Goal: Task Accomplishment & Management: Manage account settings

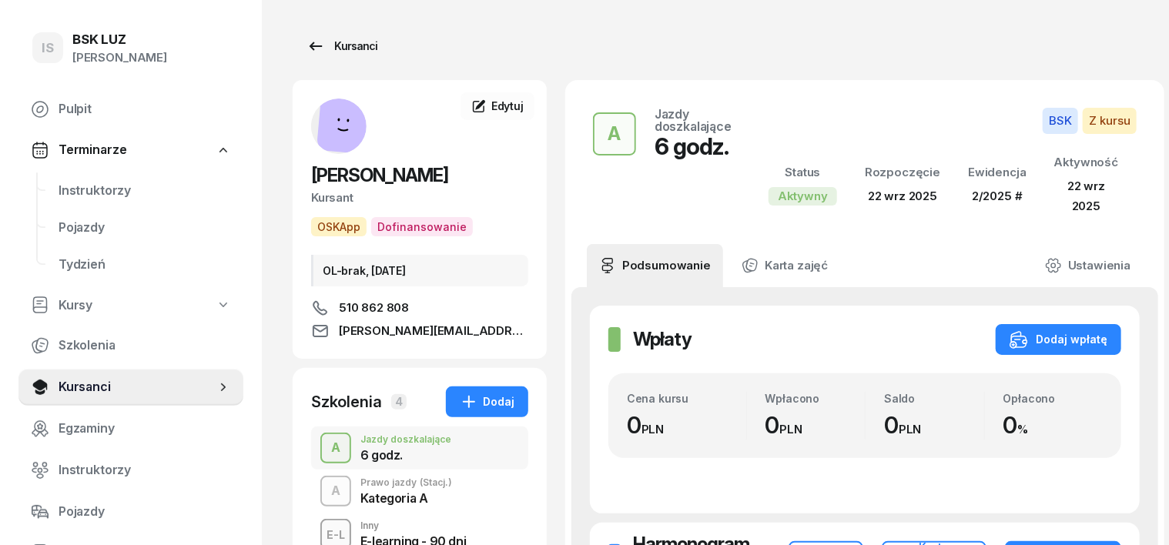
click at [326, 46] on div "Kursanci" at bounding box center [341, 46] width 71 height 18
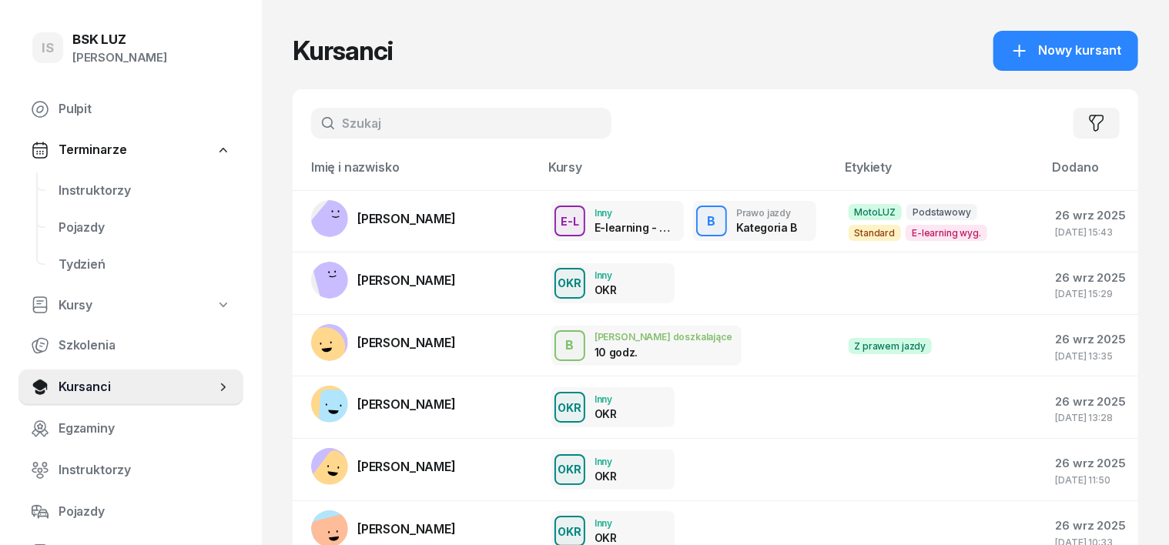
click at [328, 124] on input "text" at bounding box center [461, 123] width 300 height 31
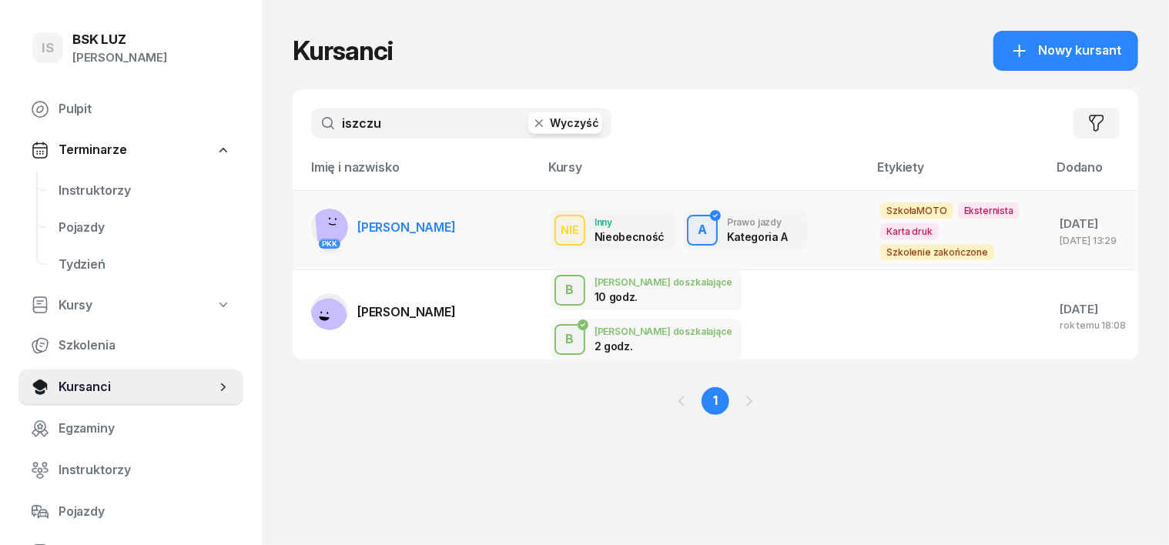
type input "iszczu"
click at [311, 232] on div "PKK" at bounding box center [329, 242] width 37 height 20
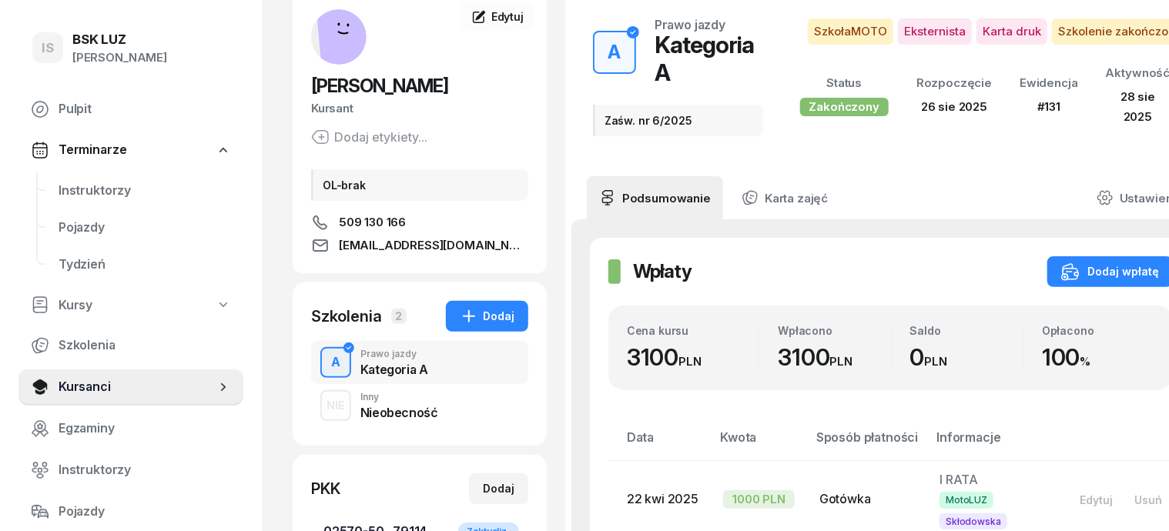
scroll to position [192, 0]
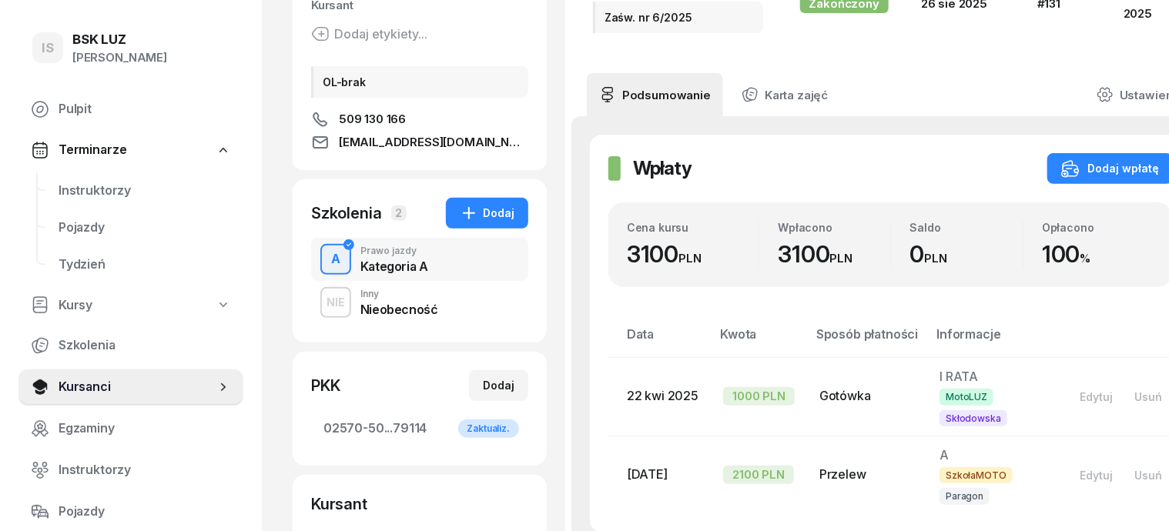
click at [320, 302] on div "NIE" at bounding box center [335, 302] width 31 height 19
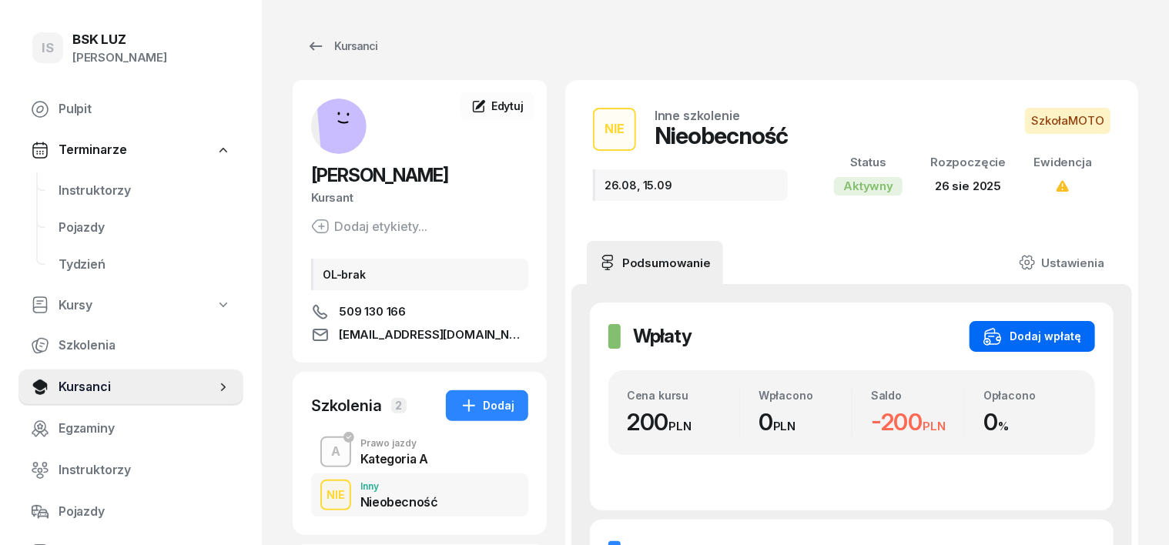
click at [1081, 333] on div "Dodaj wpłatę" at bounding box center [1032, 336] width 98 height 18
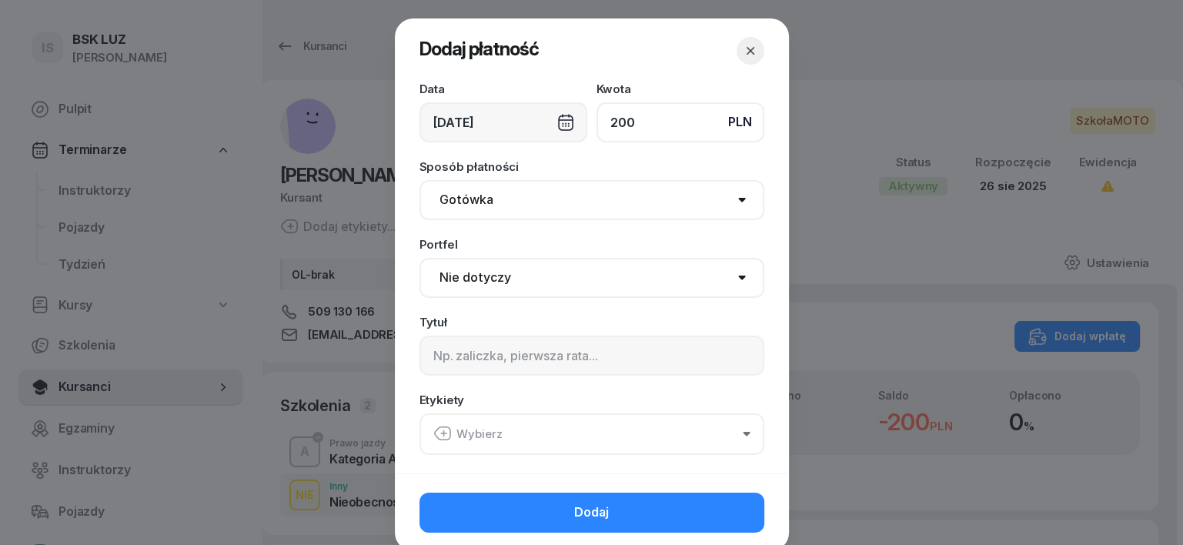
type input "200"
click at [560, 123] on div "[DATE]" at bounding box center [504, 122] width 168 height 40
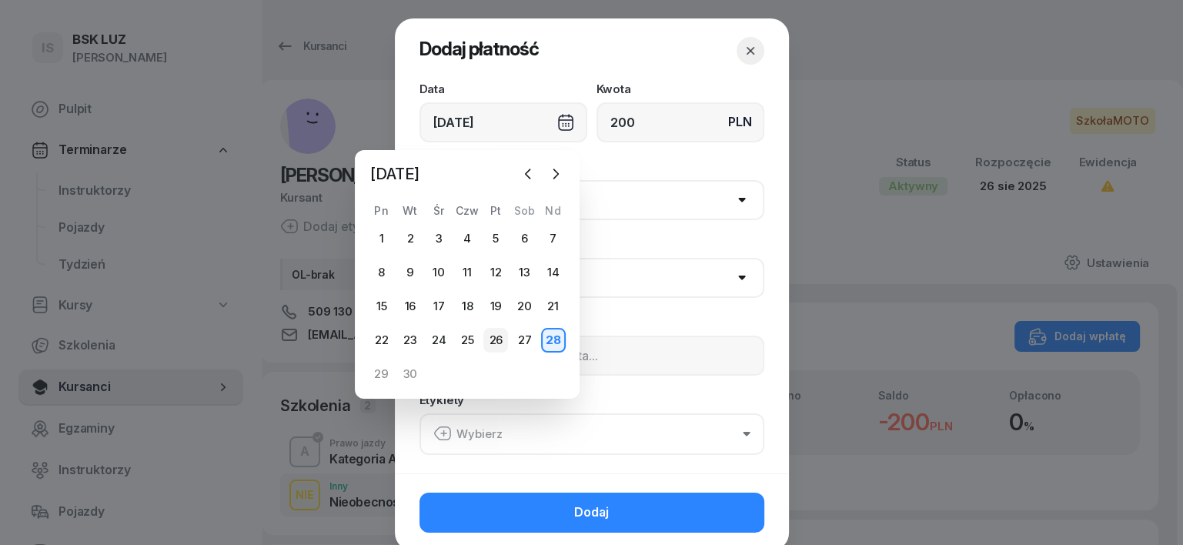
drag, startPoint x: 497, startPoint y: 340, endPoint x: 489, endPoint y: 329, distance: 13.2
click at [495, 340] on div "26" at bounding box center [495, 340] width 25 height 25
type input "[DATE]"
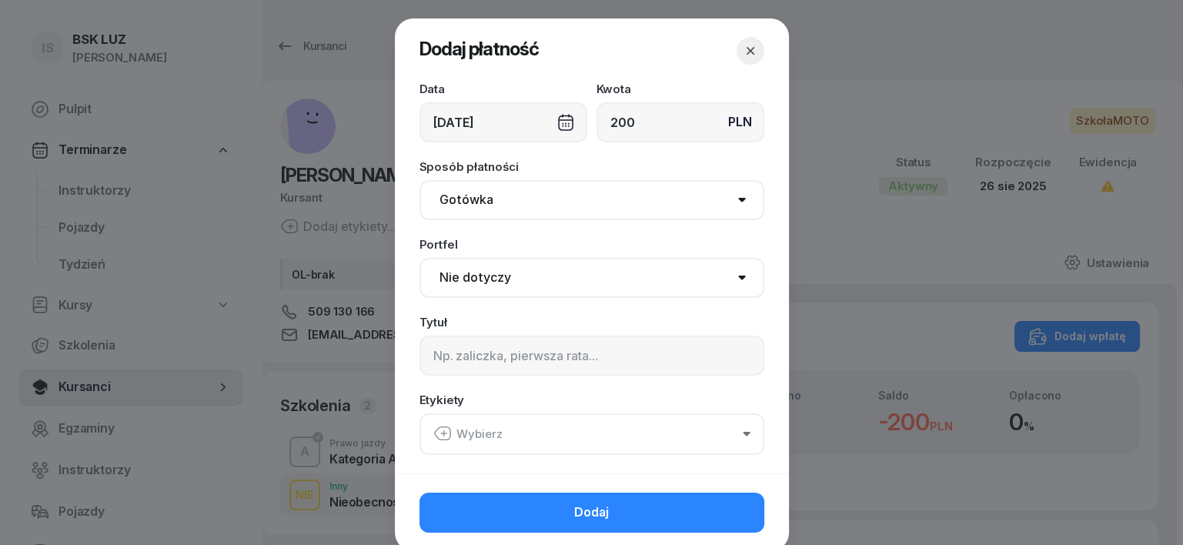
click at [447, 197] on select "Gotówka Karta Przelew Płatności online BLIK" at bounding box center [592, 200] width 345 height 40
select select "transfer"
click at [420, 180] on select "Gotówka Karta Przelew Płatności online BLIK" at bounding box center [592, 200] width 345 height 40
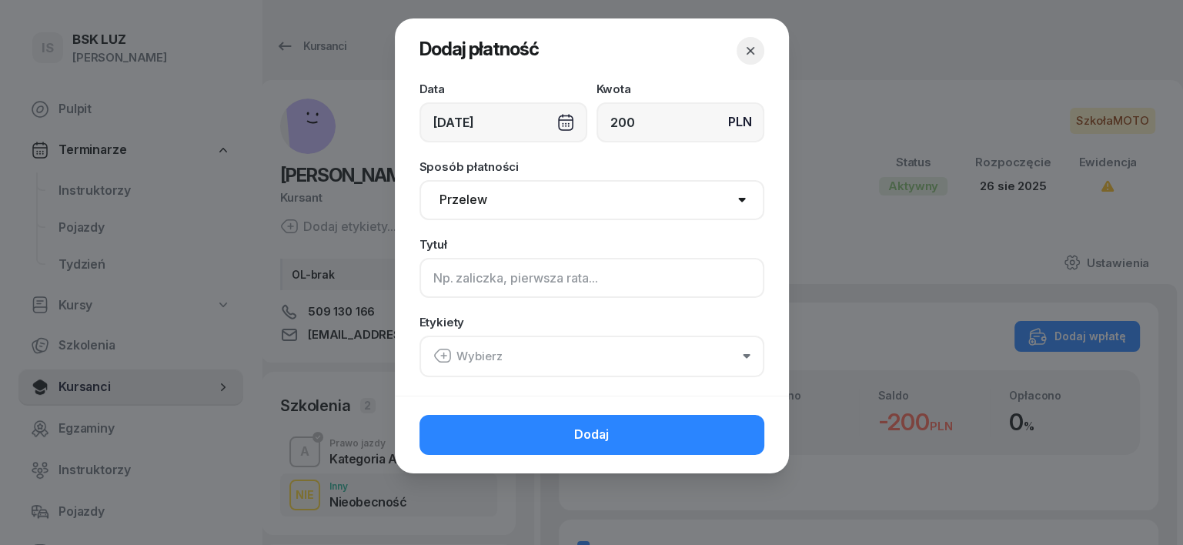
click at [437, 274] on input at bounding box center [592, 278] width 345 height 40
type input "A - nb"
click at [440, 356] on icon "button" at bounding box center [442, 355] width 18 height 18
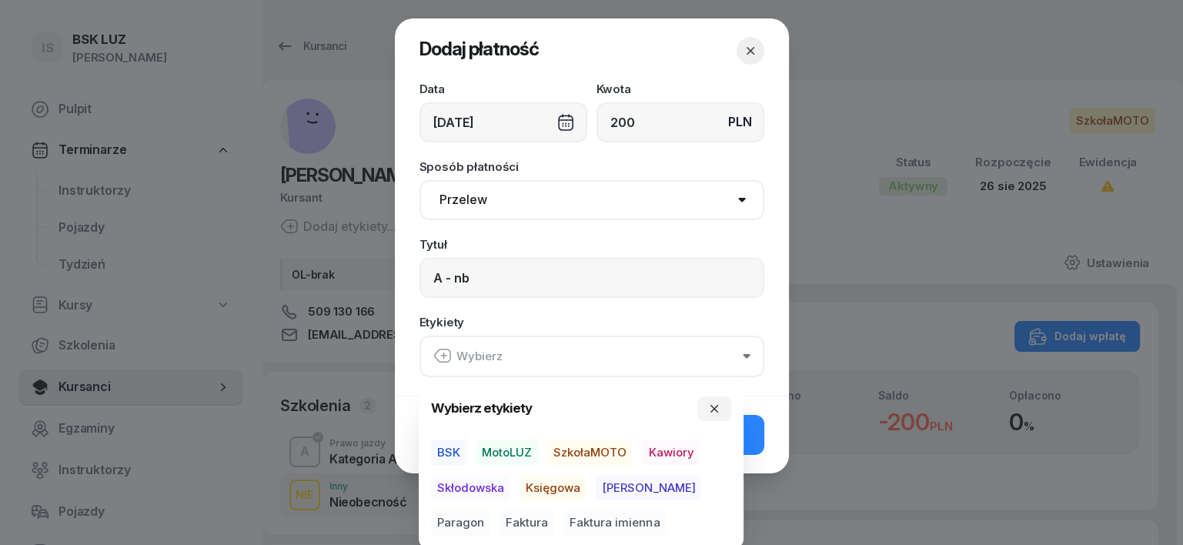
click at [604, 447] on span "SzkołaMOTO" at bounding box center [589, 453] width 85 height 26
click at [612, 489] on span "[PERSON_NAME]" at bounding box center [648, 487] width 105 height 26
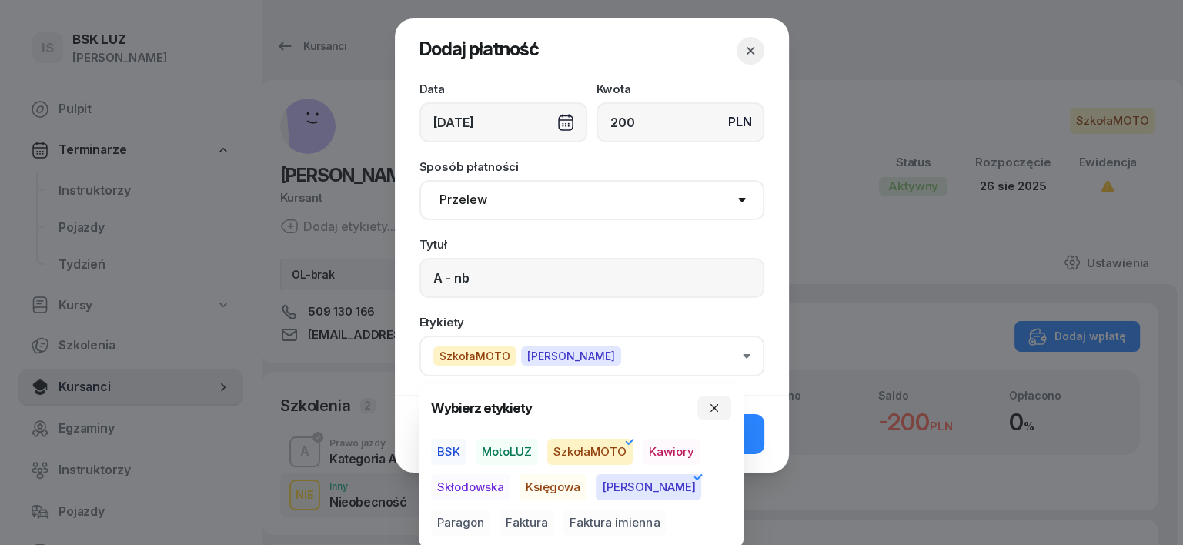
click at [490, 510] on span "Paragon" at bounding box center [460, 523] width 59 height 26
click at [713, 406] on icon "button" at bounding box center [715, 408] width 8 height 8
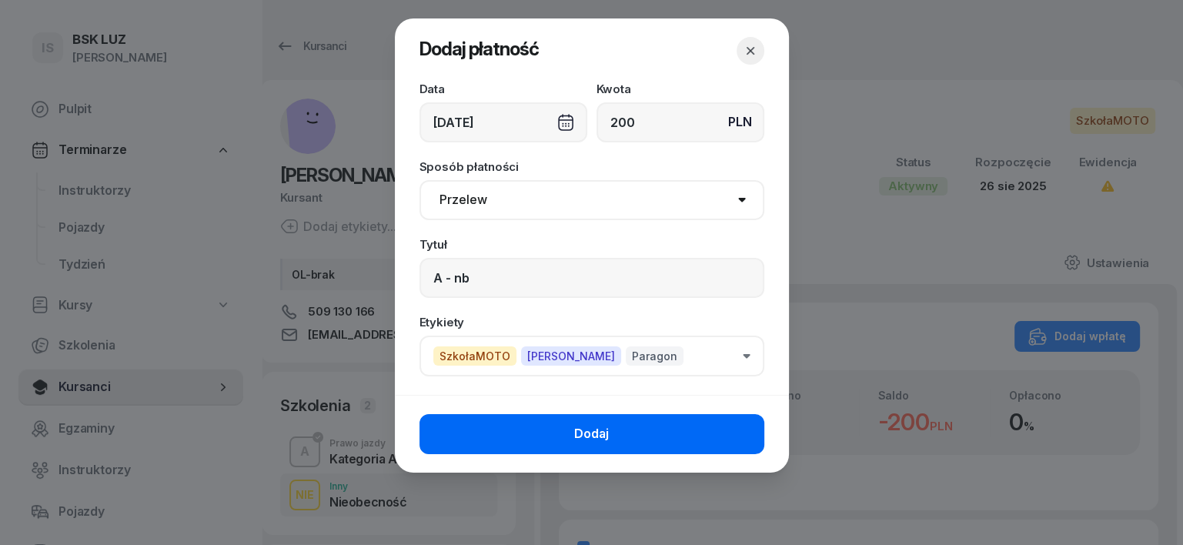
click at [714, 443] on button "Dodaj" at bounding box center [592, 434] width 345 height 40
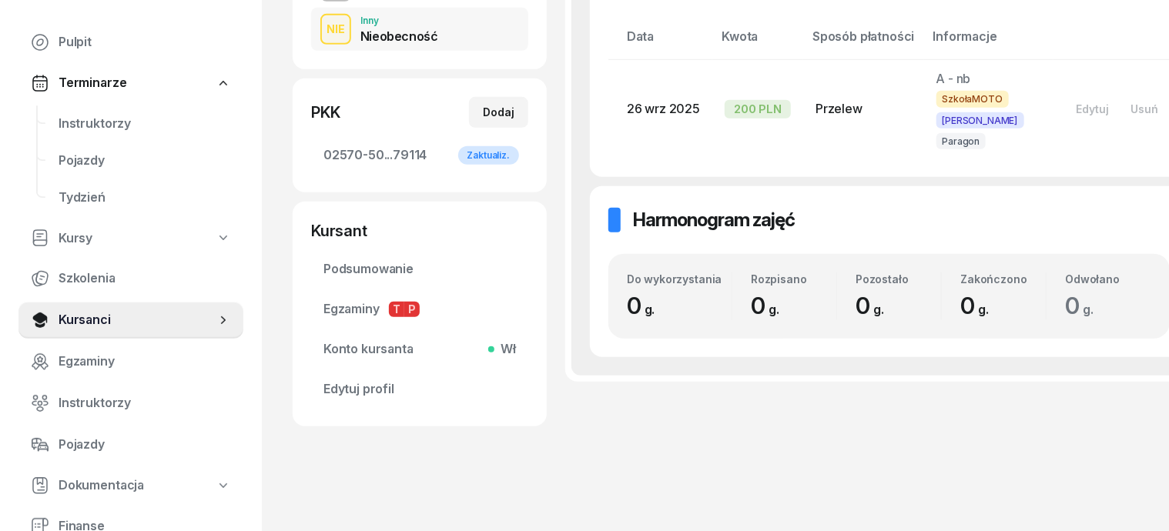
scroll to position [192, 0]
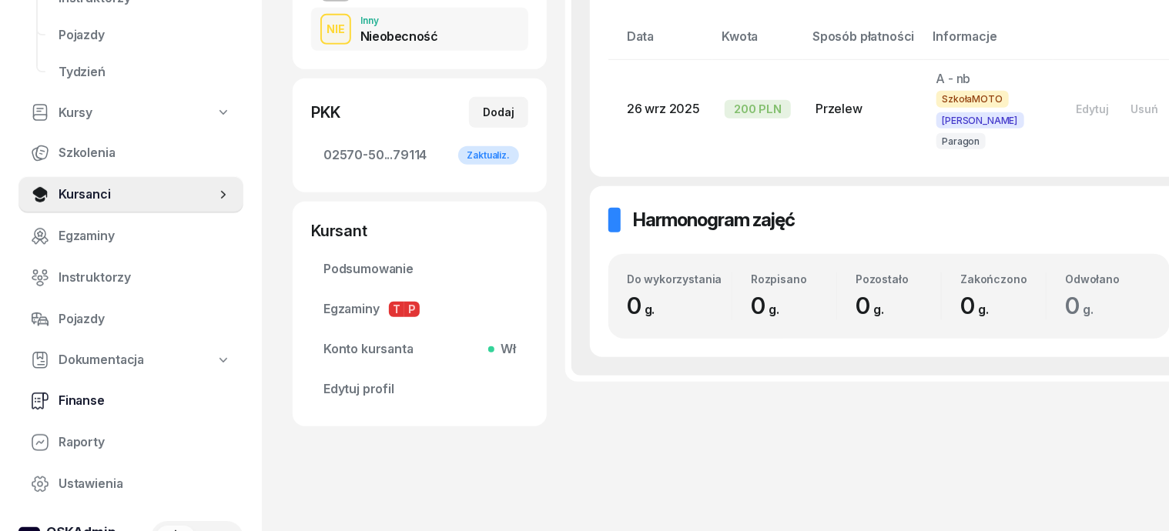
click at [95, 391] on span "Finanse" at bounding box center [145, 401] width 172 height 20
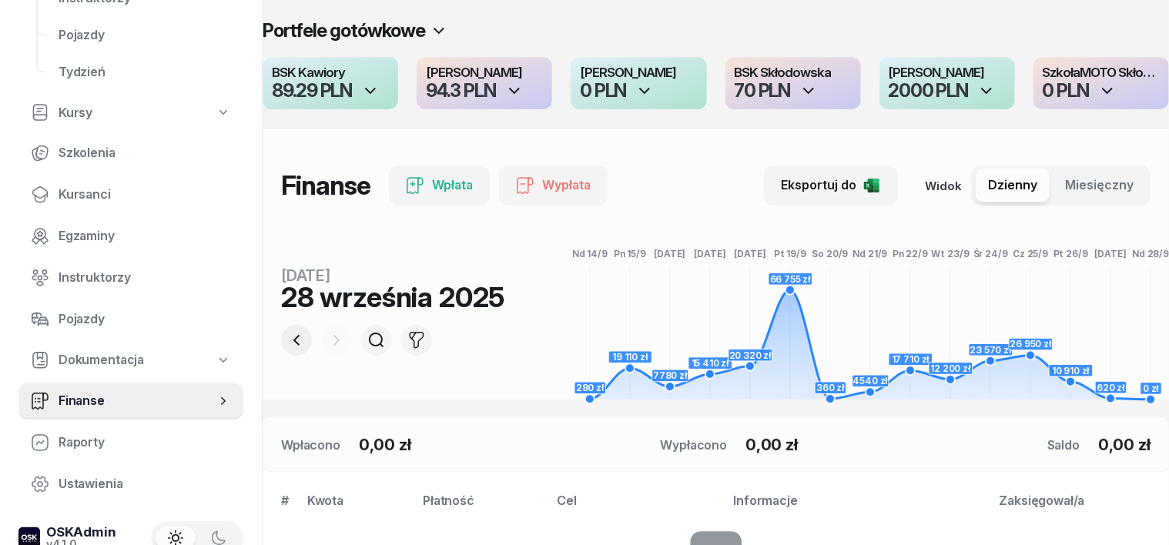
click at [287, 344] on icon "button" at bounding box center [296, 340] width 18 height 18
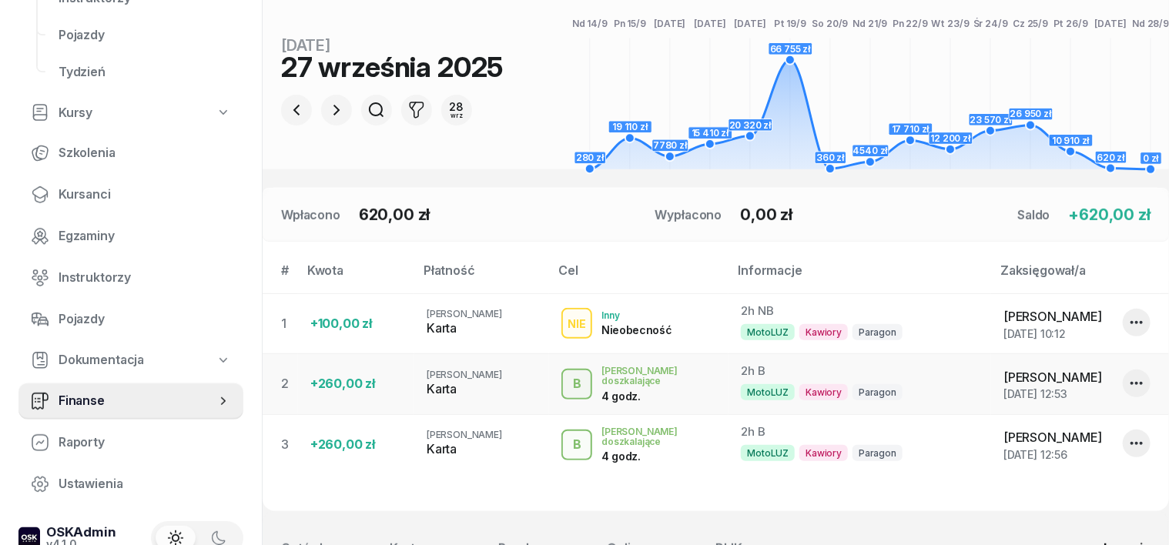
scroll to position [289, 0]
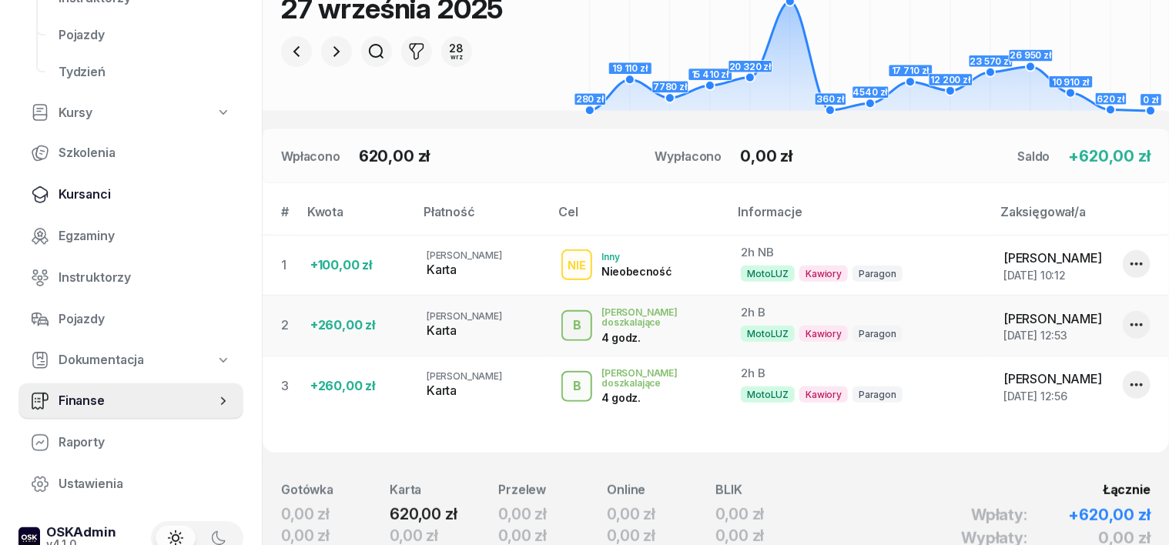
click at [94, 194] on span "Kursanci" at bounding box center [145, 195] width 172 height 20
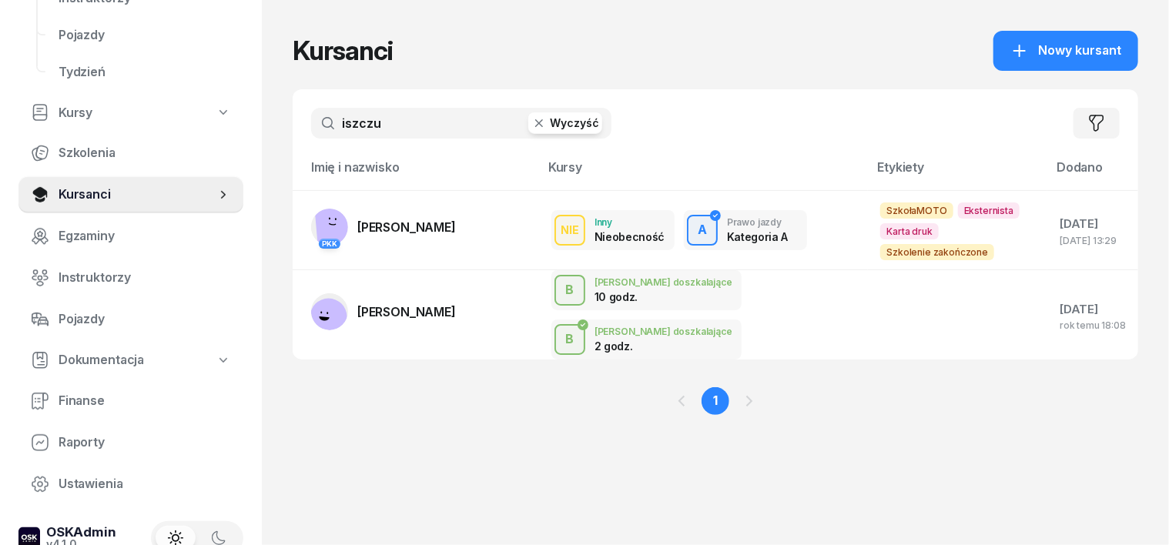
click at [507, 135] on input "iszczu" at bounding box center [461, 123] width 300 height 31
type input "i"
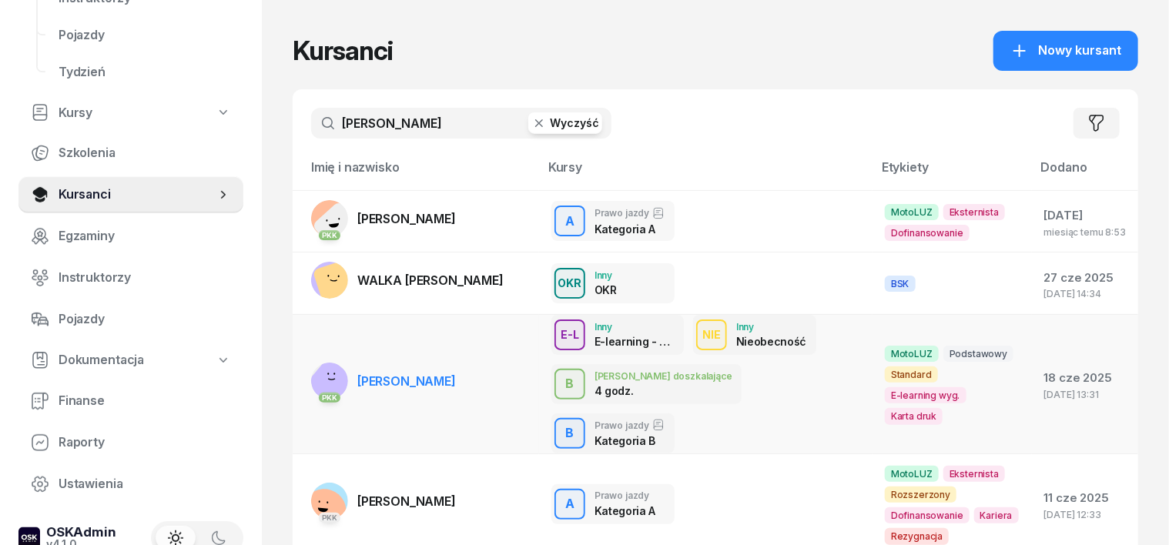
type input "[PERSON_NAME]"
click at [303, 356] on rect at bounding box center [331, 384] width 57 height 57
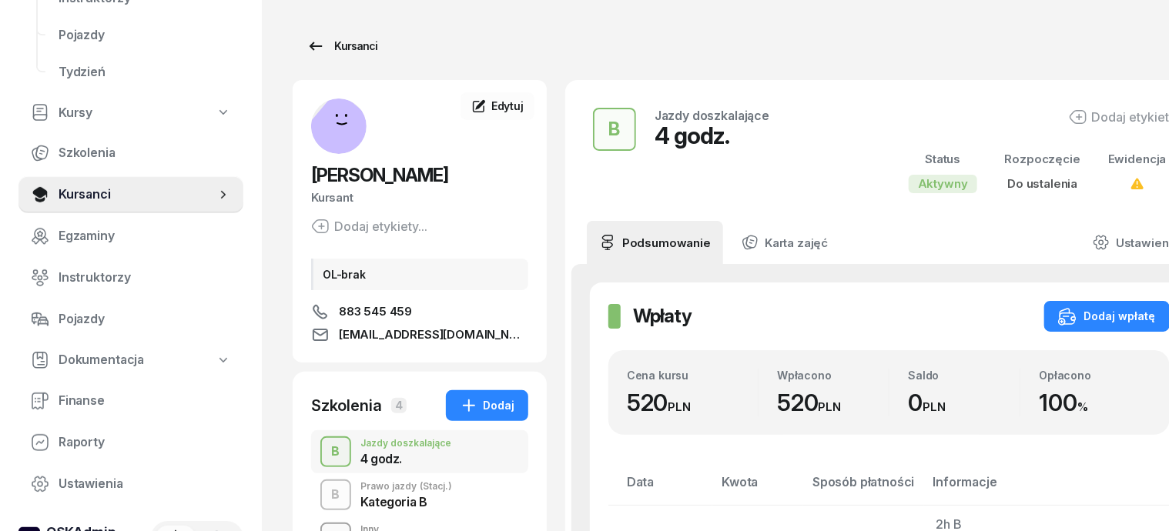
click at [329, 42] on div "Kursanci" at bounding box center [341, 46] width 71 height 18
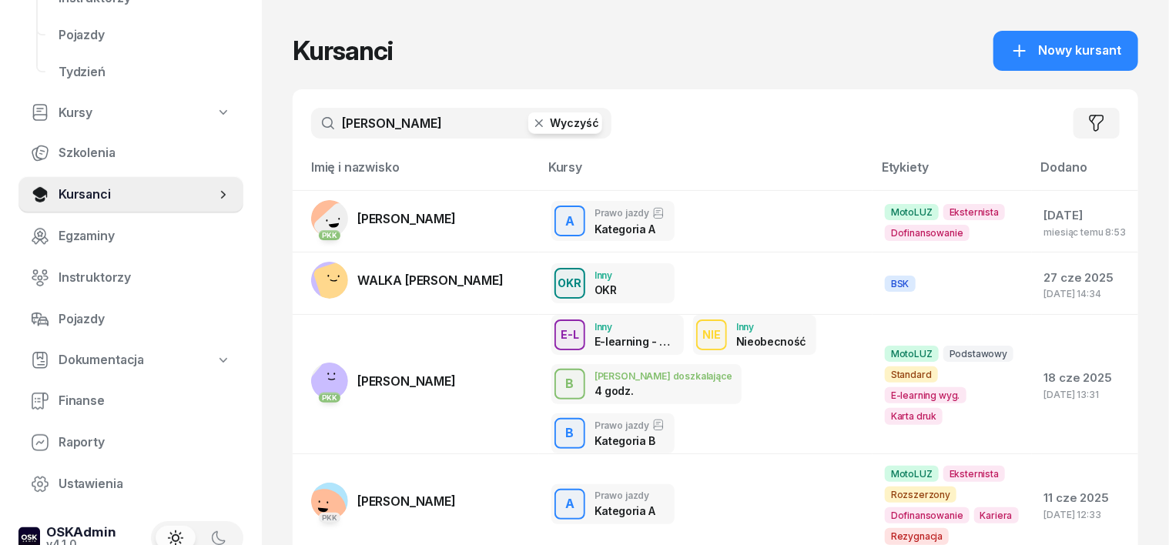
click at [531, 121] on icon "button" at bounding box center [538, 122] width 15 height 15
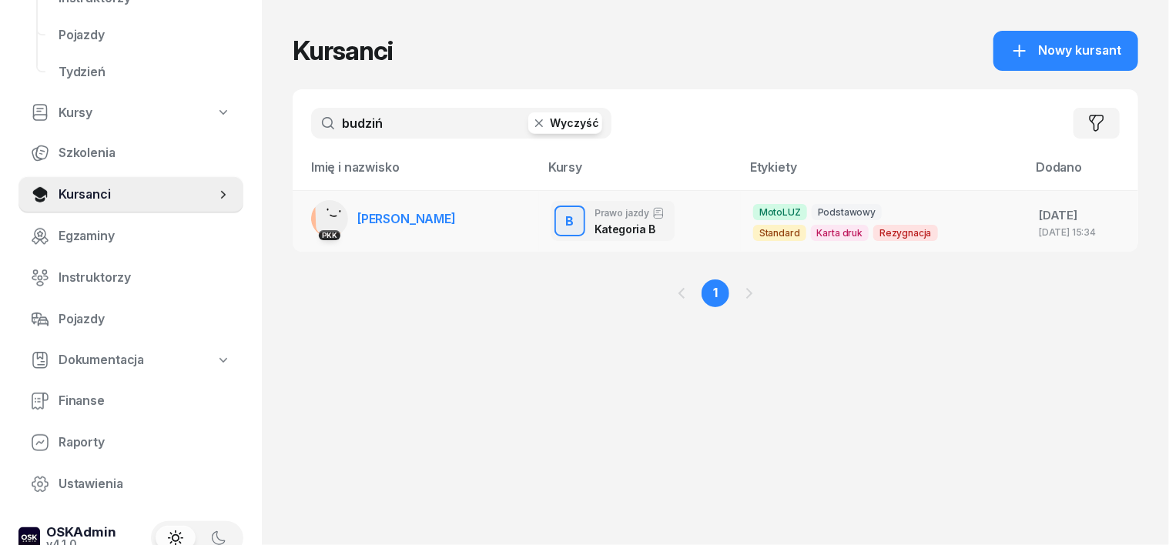
type input "budziń"
click at [315, 222] on rect at bounding box center [336, 213] width 42 height 42
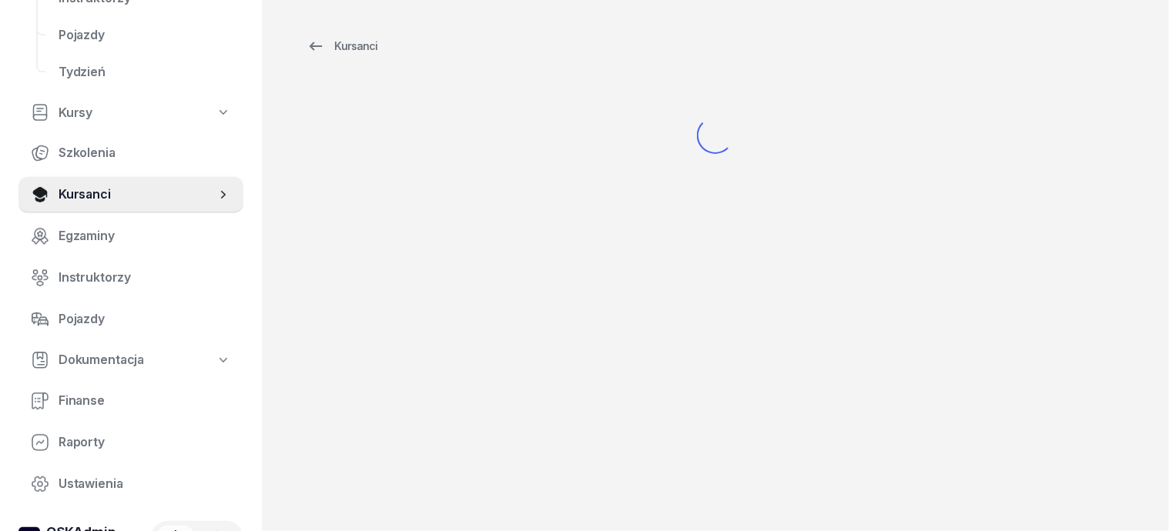
click at [293, 222] on div "Kursanci" at bounding box center [715, 113] width 907 height 226
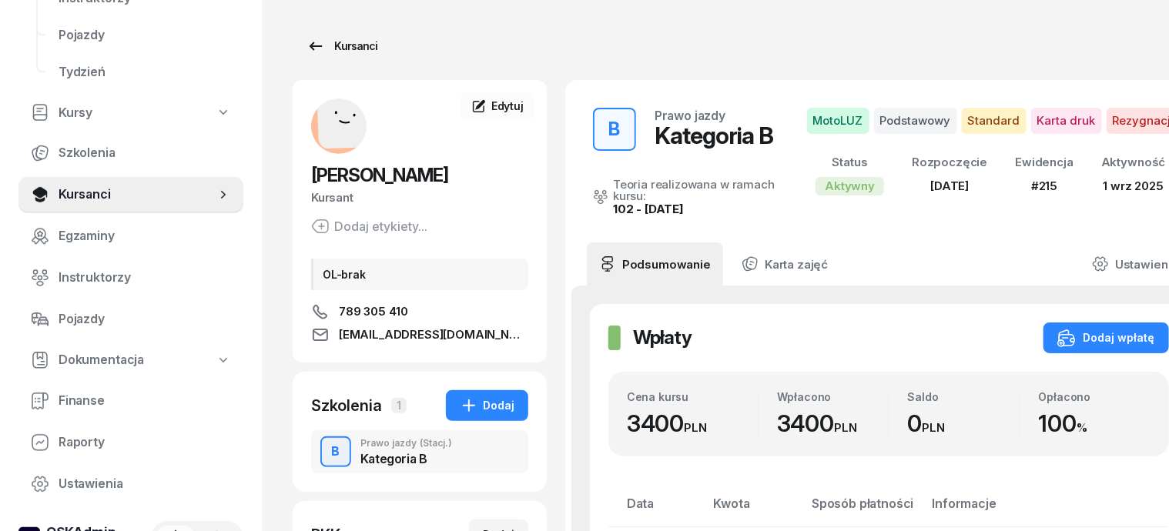
click at [314, 46] on div "Kursanci" at bounding box center [341, 46] width 71 height 18
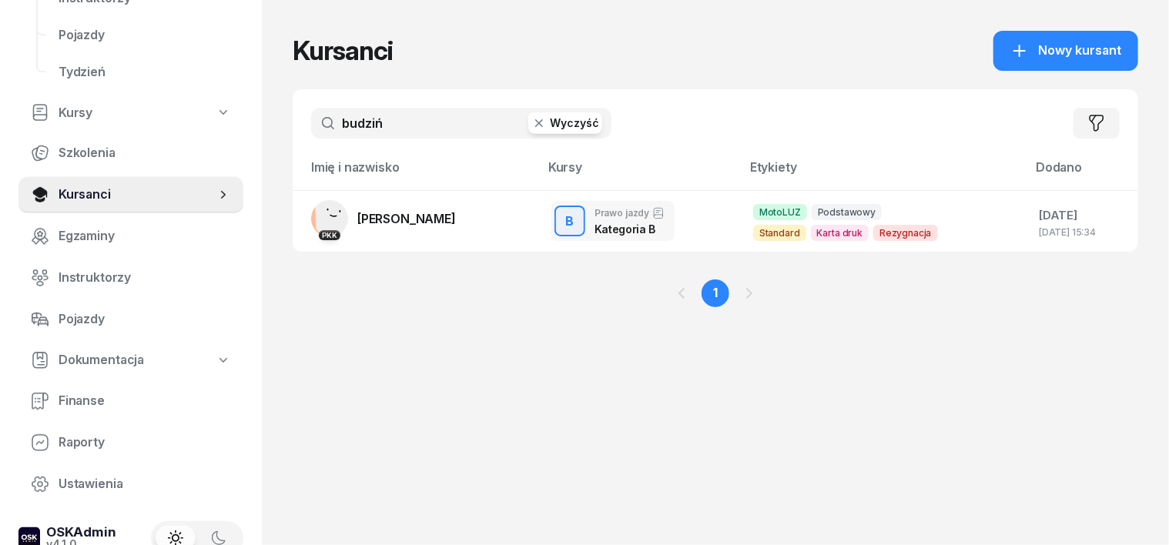
click at [531, 123] on icon "button" at bounding box center [538, 122] width 15 height 15
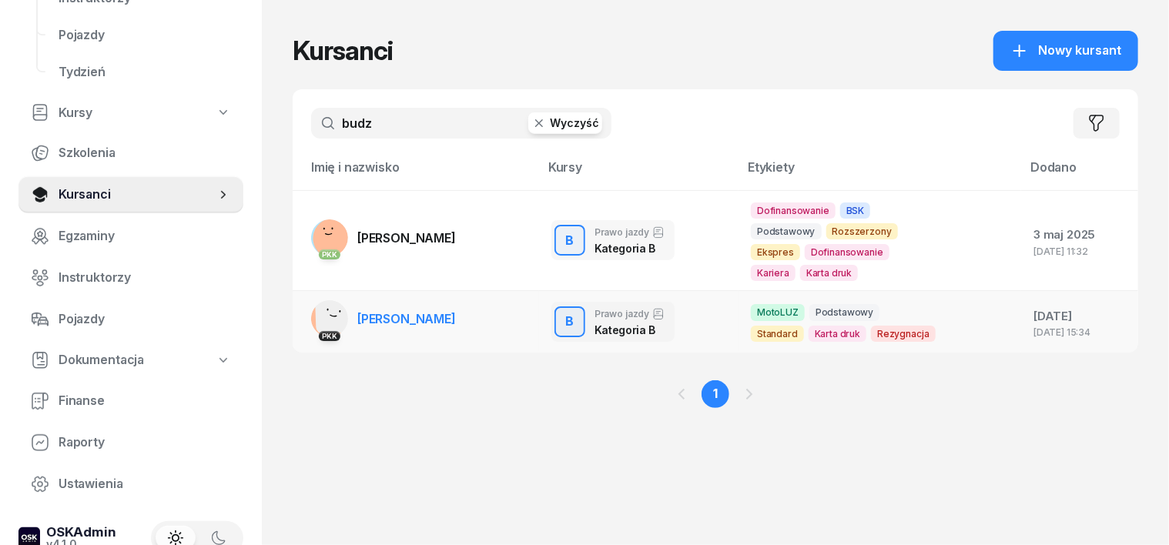
type input "budz"
click at [311, 326] on div "PKK" at bounding box center [329, 335] width 37 height 20
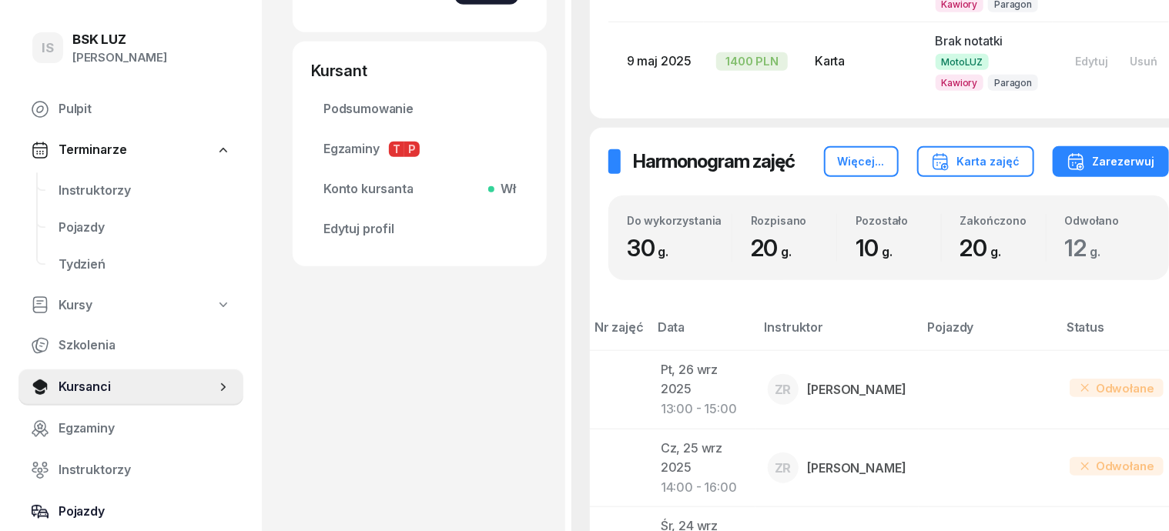
scroll to position [577, 0]
